Goal: Task Accomplishment & Management: Use online tool/utility

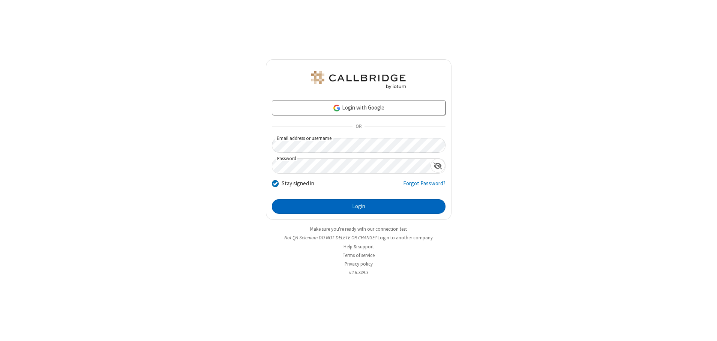
click at [358, 206] on button "Login" at bounding box center [359, 206] width 174 height 15
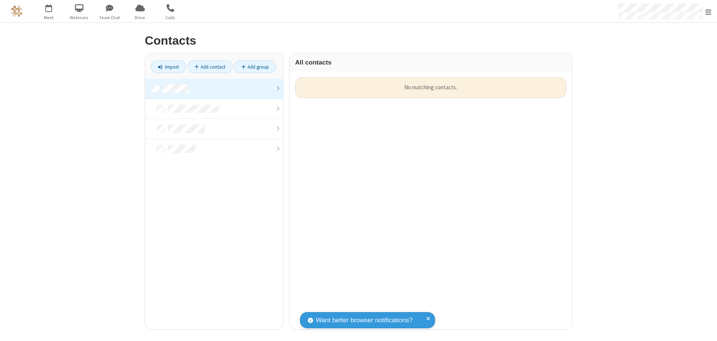
scroll to position [252, 277]
click at [214, 88] on link at bounding box center [214, 89] width 138 height 20
click at [168, 67] on link "Import" at bounding box center [168, 66] width 35 height 13
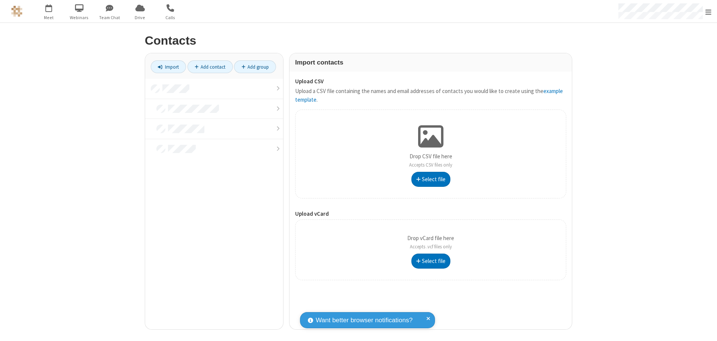
type input "C:\fakepath\contacts.vcf"
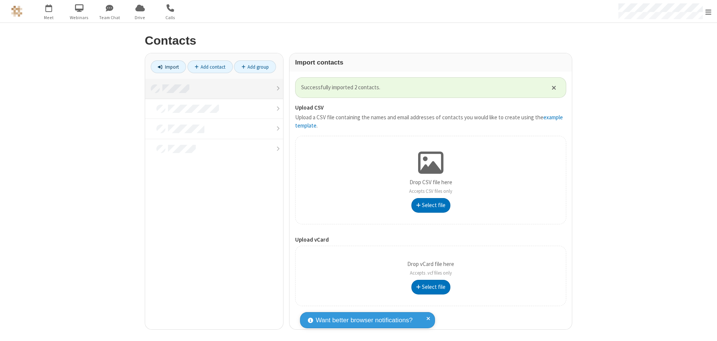
click at [214, 88] on link at bounding box center [214, 89] width 138 height 20
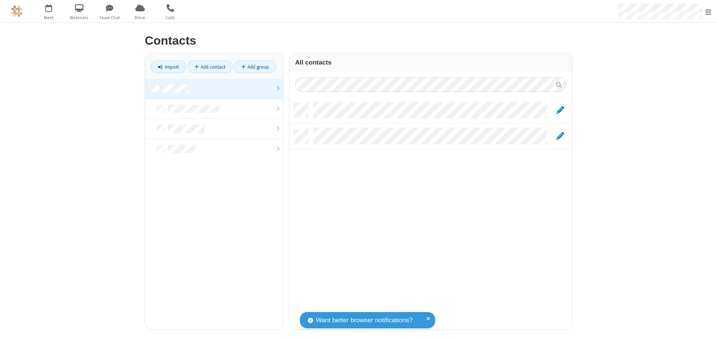
scroll to position [226, 277]
